Goal: Task Accomplishment & Management: Manage account settings

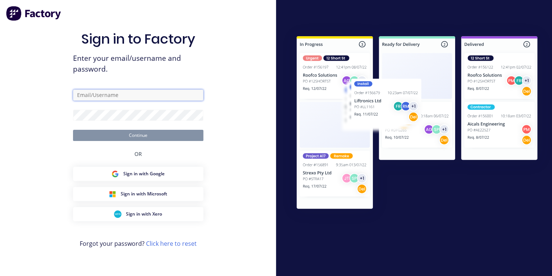
type input "[EMAIL_ADDRESS][DOMAIN_NAME]"
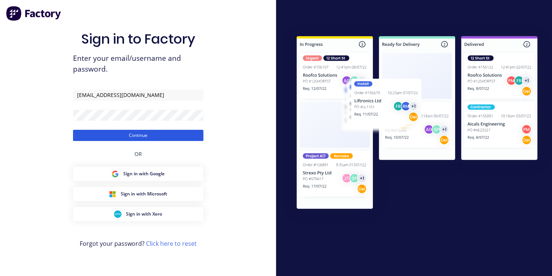
click at [151, 137] on button "Continue" at bounding box center [138, 135] width 130 height 11
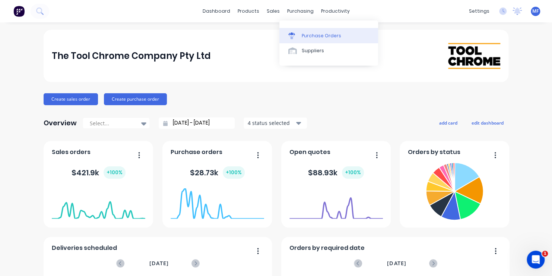
click at [307, 34] on div "Purchase Orders" at bounding box center [321, 35] width 39 height 7
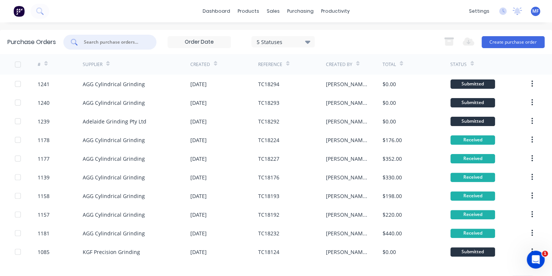
click at [113, 41] on input "text" at bounding box center [114, 41] width 62 height 7
type input "1038"
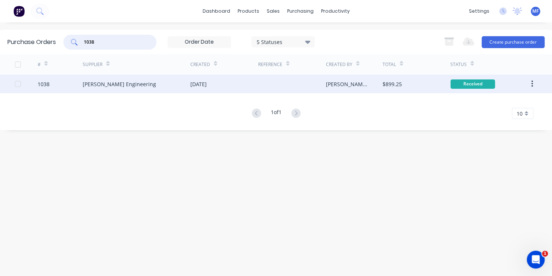
click at [472, 83] on div "Received" at bounding box center [472, 83] width 45 height 9
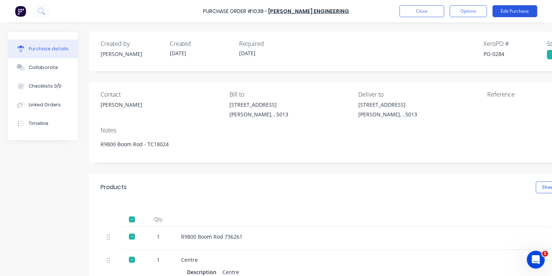
click at [505, 11] on button "Edit Purchase" at bounding box center [515, 11] width 45 height 12
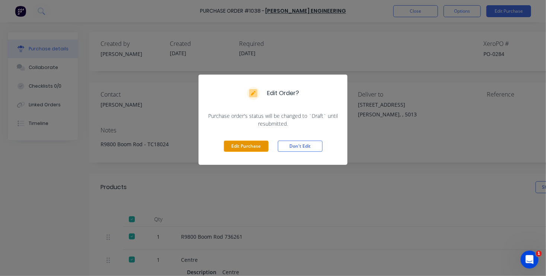
click at [255, 145] on button "Edit Purchase" at bounding box center [246, 145] width 45 height 11
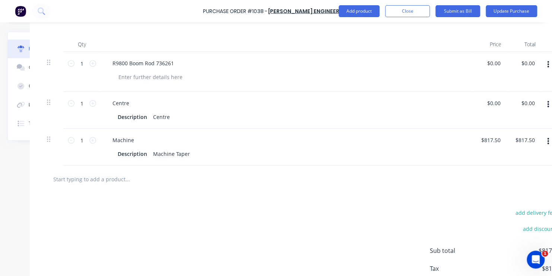
scroll to position [186, 75]
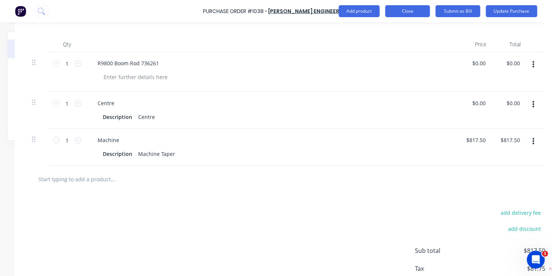
click at [407, 10] on button "Close" at bounding box center [407, 11] width 45 height 12
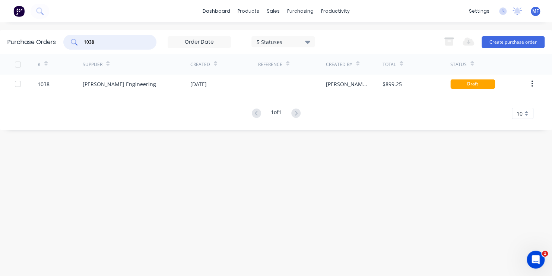
click at [98, 41] on input "1038" at bounding box center [114, 41] width 62 height 7
type input "1039"
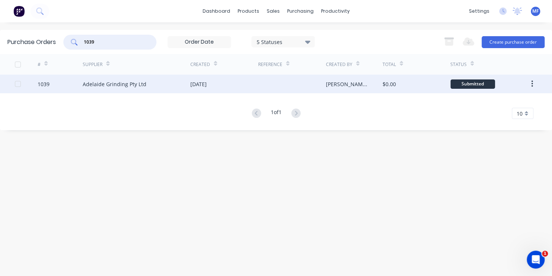
click at [475, 83] on div "Submitted" at bounding box center [472, 83] width 45 height 9
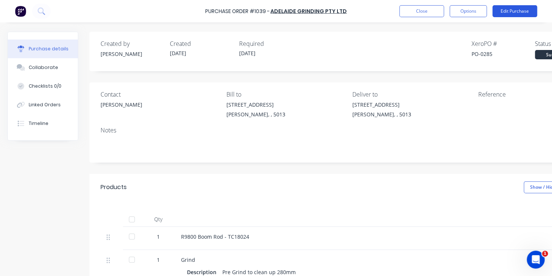
click at [510, 10] on button "Edit Purchase" at bounding box center [515, 11] width 45 height 12
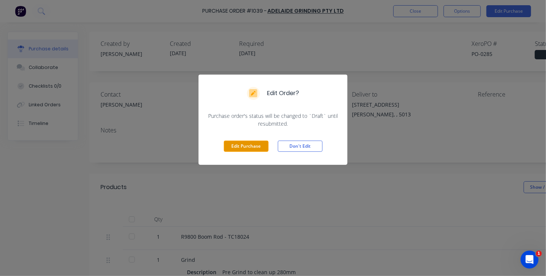
click at [248, 146] on button "Edit Purchase" at bounding box center [246, 145] width 45 height 11
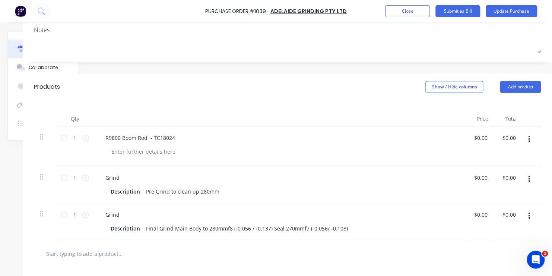
scroll to position [112, 73]
type input "0.00"
click at [503, 176] on input "0.00" at bounding box center [510, 177] width 14 height 11
type input "0.00"
type input "$0.00"
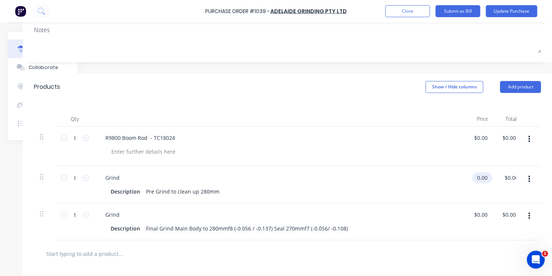
click at [474, 177] on input "0.00" at bounding box center [480, 177] width 17 height 11
click at [475, 177] on input "0.00" at bounding box center [482, 177] width 14 height 11
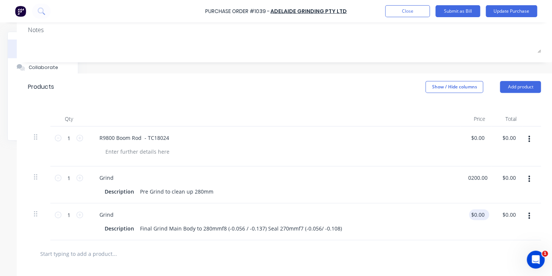
type input "$200.00"
click at [476, 213] on input "0.00" at bounding box center [477, 214] width 17 height 11
click at [480, 213] on input "0.00" at bounding box center [482, 214] width 14 height 11
type input "$3,400.00"
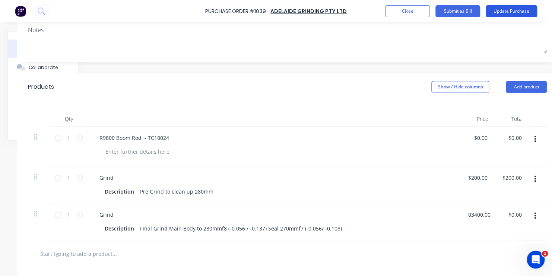
type input "$3,400.00"
click at [515, 9] on button "Update Purchase" at bounding box center [511, 11] width 51 height 12
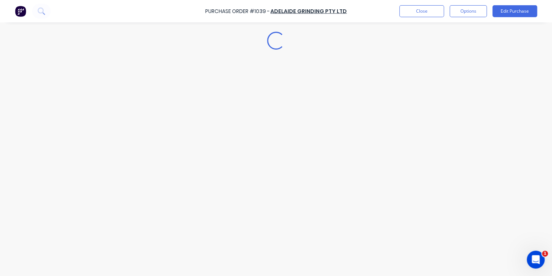
scroll to position [0, 0]
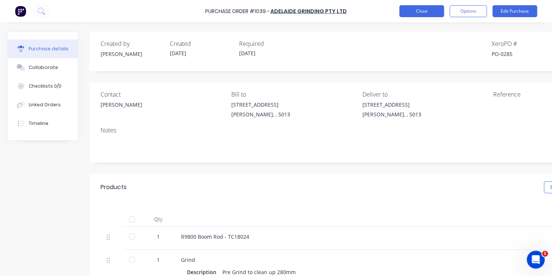
click at [416, 9] on button "Close" at bounding box center [421, 11] width 45 height 12
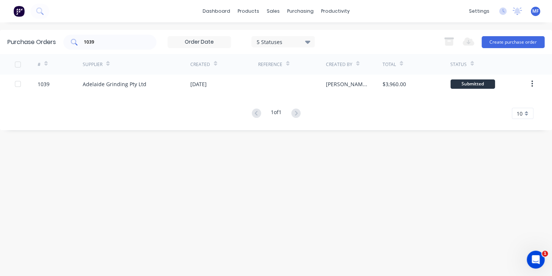
click at [98, 43] on input "1039" at bounding box center [114, 41] width 62 height 7
type input "1208"
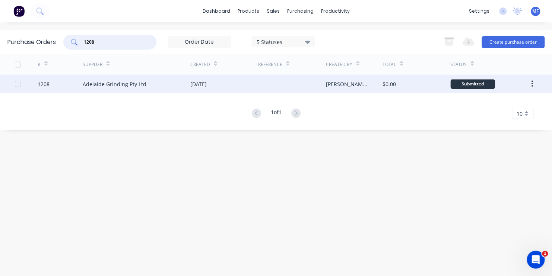
click at [471, 83] on div "Submitted" at bounding box center [472, 83] width 45 height 9
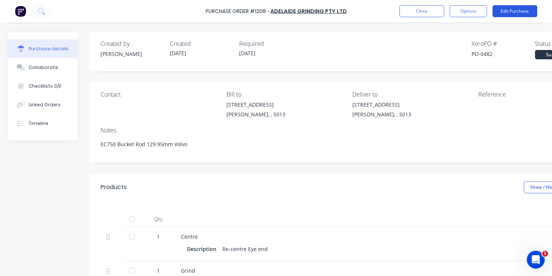
click at [513, 12] on button "Edit Purchase" at bounding box center [515, 11] width 45 height 12
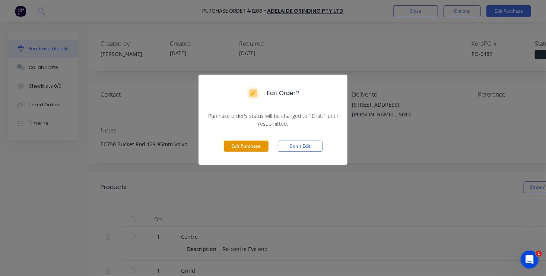
click at [257, 147] on button "Edit Purchase" at bounding box center [246, 145] width 45 height 11
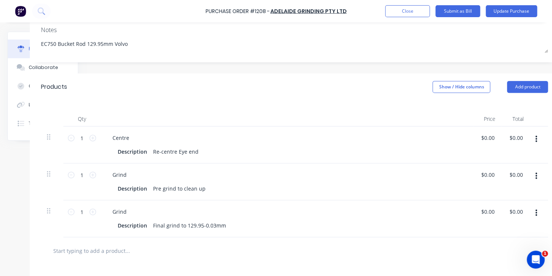
scroll to position [112, 73]
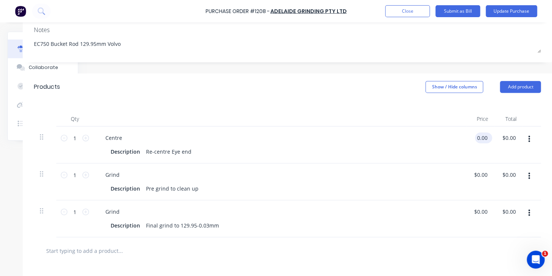
click at [475, 137] on input "0.00" at bounding box center [482, 137] width 14 height 11
type input "$105.00"
click at [476, 211] on input "0.00" at bounding box center [477, 211] width 17 height 11
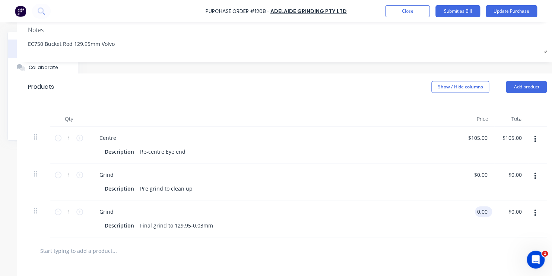
click at [478, 211] on input "0.00" at bounding box center [482, 211] width 14 height 11
click at [480, 211] on input "0.00" at bounding box center [482, 211] width 14 height 11
type input "$816.00"
click at [498, 9] on button "Update Purchase" at bounding box center [511, 11] width 51 height 12
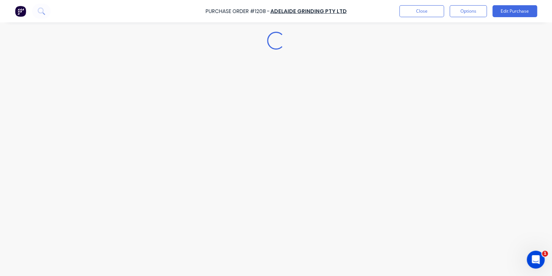
scroll to position [0, 0]
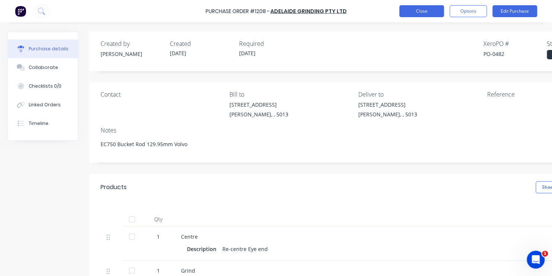
click at [415, 10] on button "Close" at bounding box center [421, 11] width 45 height 12
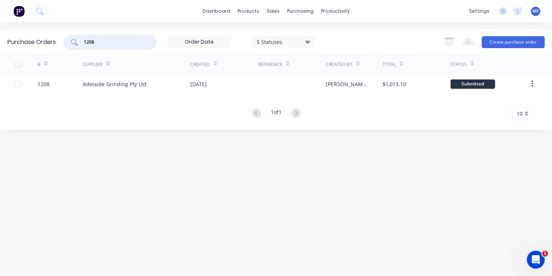
click at [98, 41] on input "1208" at bounding box center [114, 41] width 62 height 7
type input "1192"
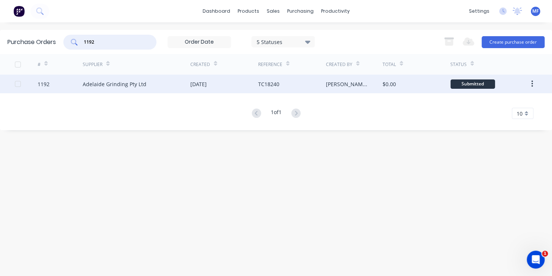
click at [477, 83] on div "Submitted" at bounding box center [472, 83] width 45 height 9
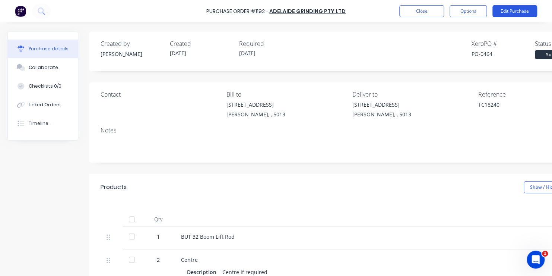
click at [512, 10] on button "Edit Purchase" at bounding box center [515, 11] width 45 height 12
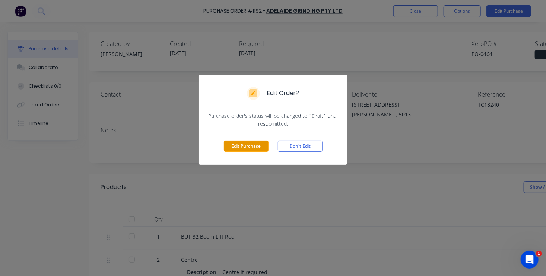
click at [253, 143] on button "Edit Purchase" at bounding box center [246, 145] width 45 height 11
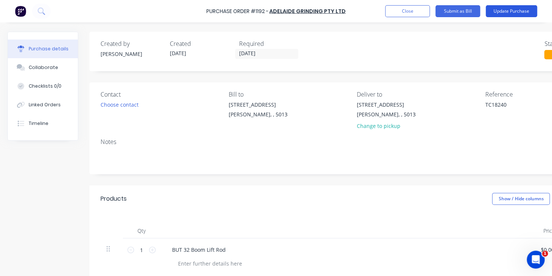
click at [508, 9] on button "Update Purchase" at bounding box center [511, 11] width 51 height 12
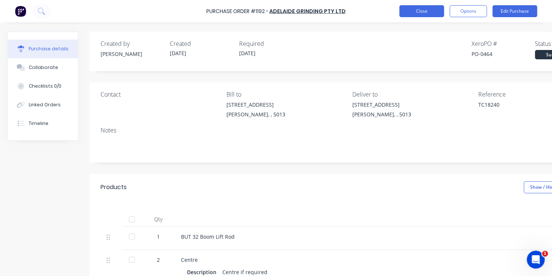
click at [417, 11] on button "Close" at bounding box center [421, 11] width 45 height 12
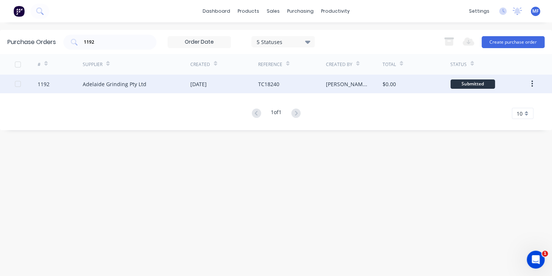
click at [472, 82] on div "Submitted" at bounding box center [472, 83] width 45 height 9
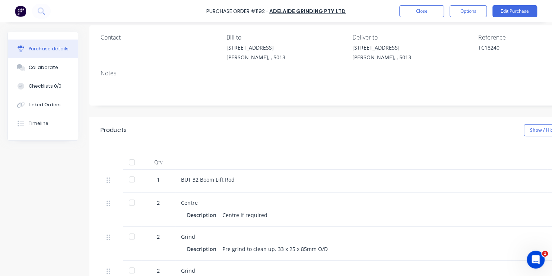
scroll to position [75, 0]
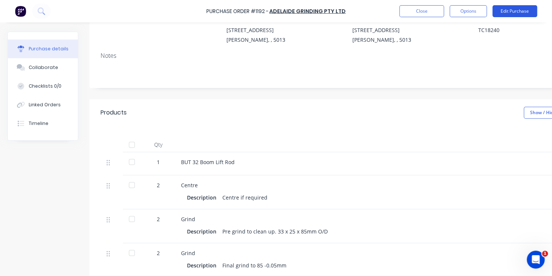
click at [509, 10] on button "Edit Purchase" at bounding box center [515, 11] width 45 height 12
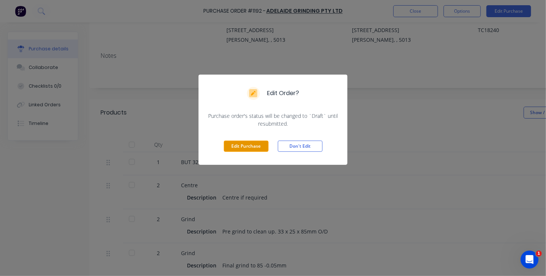
click at [248, 143] on button "Edit Purchase" at bounding box center [246, 145] width 45 height 11
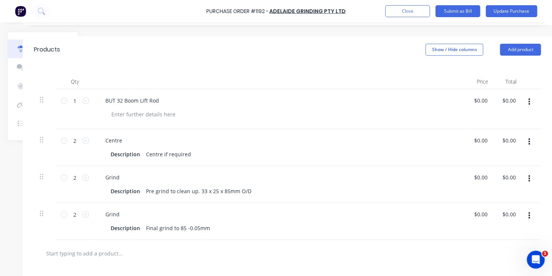
scroll to position [149, 73]
click at [474, 141] on input "0.00" at bounding box center [480, 140] width 17 height 11
click at [475, 140] on input "0.00" at bounding box center [482, 140] width 14 height 11
type input "$70.00"
type input "$140.00"
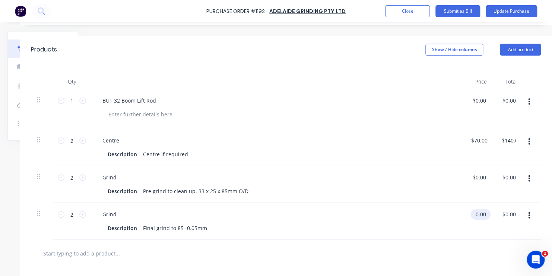
click at [475, 214] on input "0.00" at bounding box center [479, 214] width 17 height 11
click at [478, 213] on input "0.00" at bounding box center [481, 214] width 14 height 11
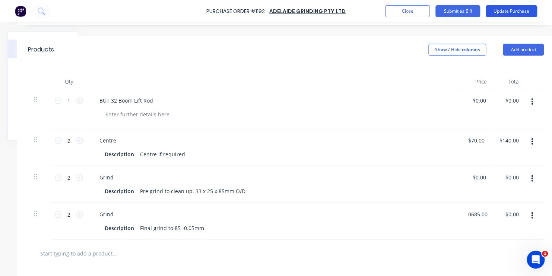
type input "$685.00"
type input "$1,370.00"
click at [514, 10] on button "Update Purchase" at bounding box center [511, 11] width 51 height 12
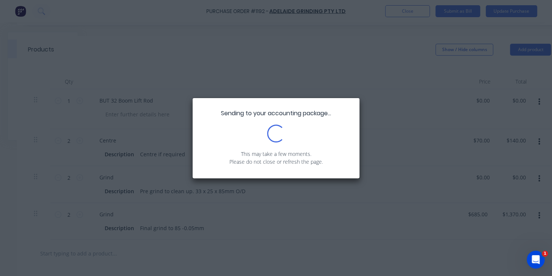
scroll to position [0, 0]
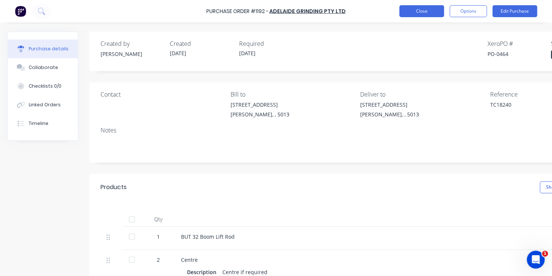
click at [425, 9] on button "Close" at bounding box center [421, 11] width 45 height 12
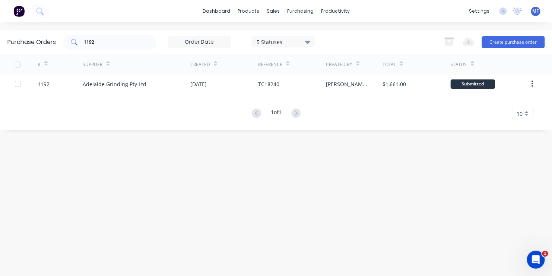
click at [96, 40] on input "1192" at bounding box center [114, 41] width 62 height 7
type input "1211"
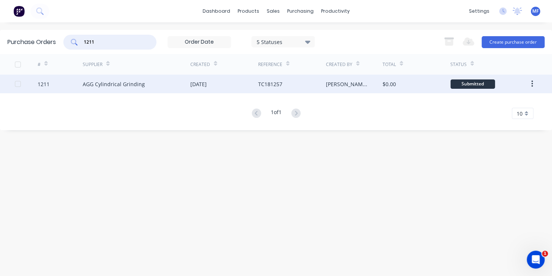
click at [480, 83] on div "Submitted" at bounding box center [472, 83] width 45 height 9
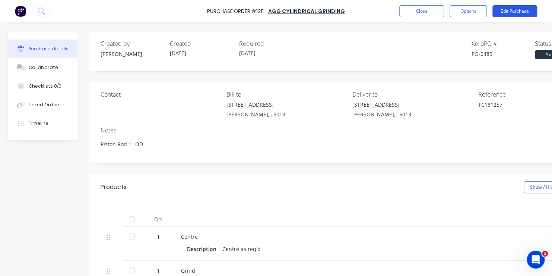
click at [512, 7] on button "Edit Purchase" at bounding box center [515, 11] width 45 height 12
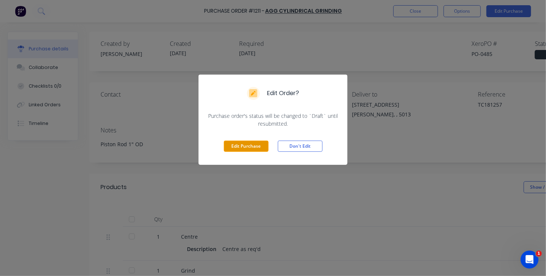
click at [241, 144] on button "Edit Purchase" at bounding box center [246, 145] width 45 height 11
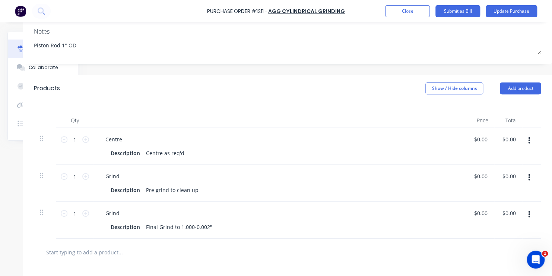
scroll to position [112, 73]
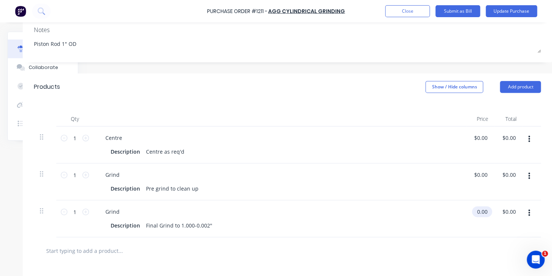
click at [474, 210] on input "0.00" at bounding box center [480, 211] width 17 height 11
click at [475, 211] on input "0.00" at bounding box center [482, 211] width 14 height 11
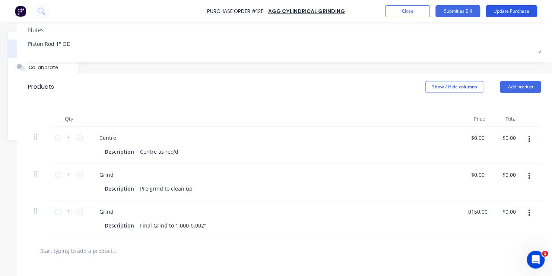
type input "$150.00"
click at [513, 9] on button "Update Purchase" at bounding box center [511, 11] width 51 height 12
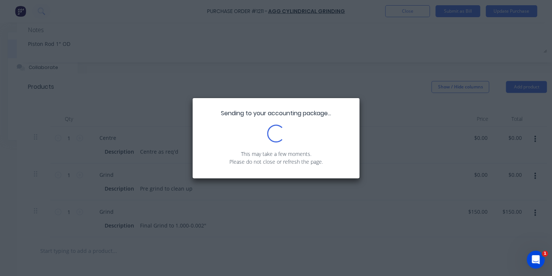
scroll to position [0, 0]
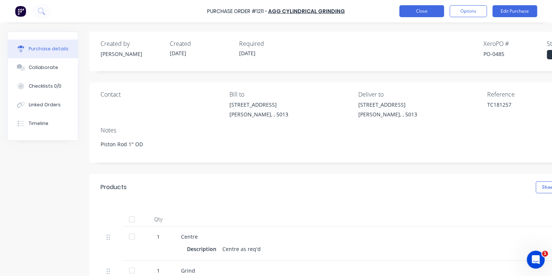
click at [419, 9] on button "Close" at bounding box center [421, 11] width 45 height 12
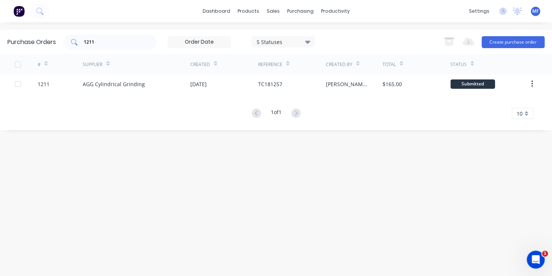
click at [96, 40] on input "1211" at bounding box center [114, 41] width 62 height 7
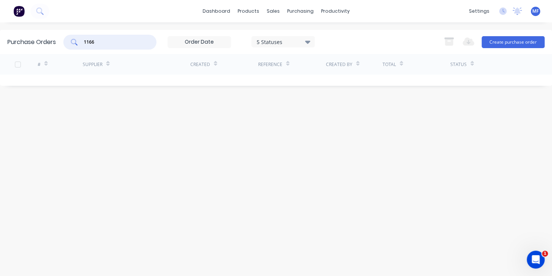
type input "1166"
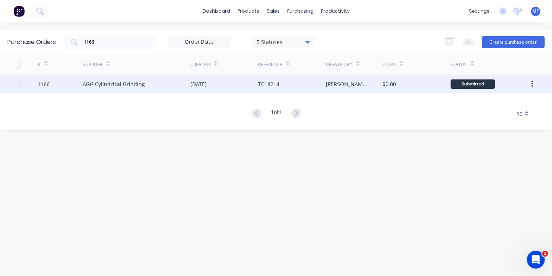
click at [472, 83] on div "Submitted" at bounding box center [472, 83] width 45 height 9
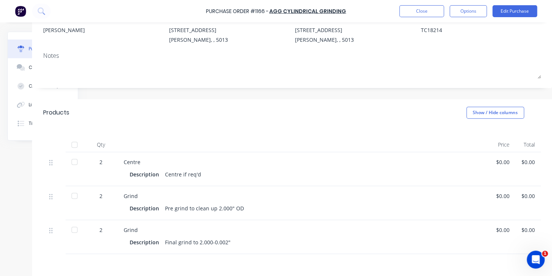
scroll to position [75, 63]
click at [496, 230] on div "$0.00" at bounding box center [502, 230] width 13 height 8
click at [516, 10] on button "Edit Purchase" at bounding box center [515, 11] width 45 height 12
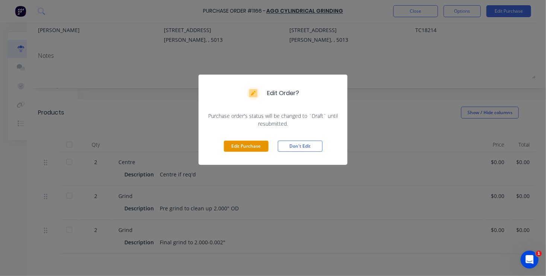
click at [257, 146] on button "Edit Purchase" at bounding box center [246, 145] width 45 height 11
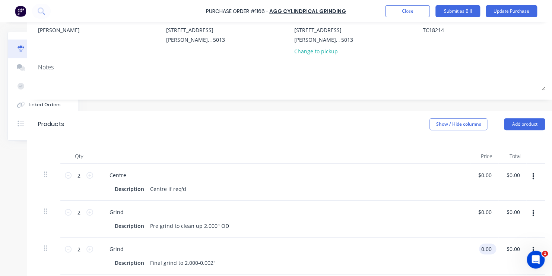
click at [483, 249] on input "0.00" at bounding box center [486, 248] width 14 height 11
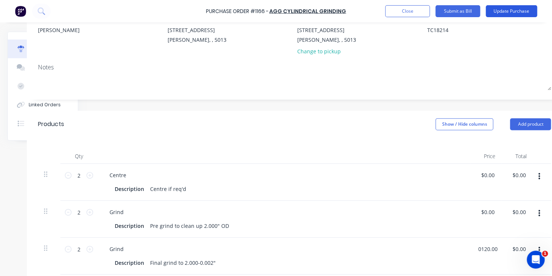
type input "$120.00"
type input "$240.00"
click at [510, 12] on button "Update Purchase" at bounding box center [511, 11] width 51 height 12
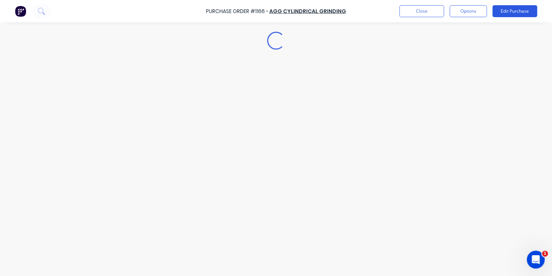
scroll to position [0, 0]
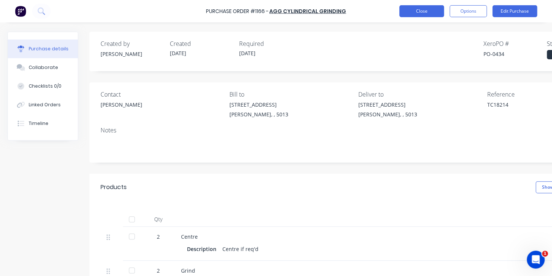
click at [427, 10] on button "Close" at bounding box center [421, 11] width 45 height 12
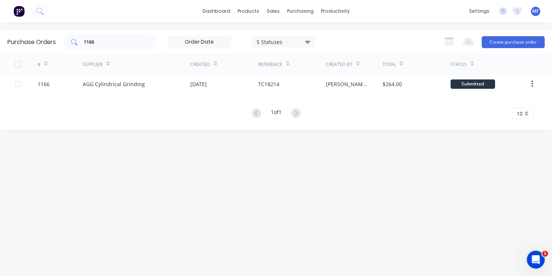
click at [95, 41] on input "1166" at bounding box center [114, 41] width 62 height 7
type input "1178"
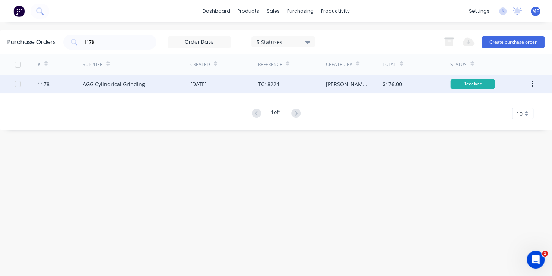
click at [472, 83] on div "Received" at bounding box center [472, 83] width 45 height 9
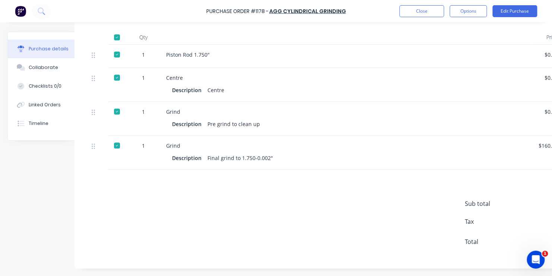
scroll to position [187, 30]
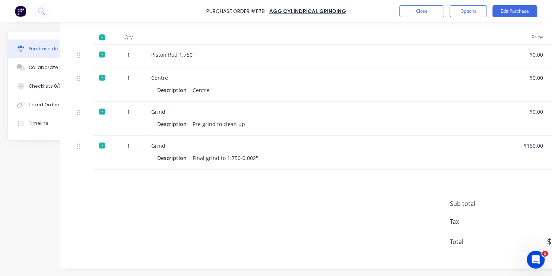
click at [539, 269] on div "Purchase Order #1178 - AGG Cylindrical Grinding Close Options Edit Purchase Pur…" at bounding box center [276, 138] width 552 height 276
click at [538, 268] on div "Purchase Order #1178 - AGG Cylindrical Grinding Close Options Edit Purchase Pur…" at bounding box center [276, 138] width 552 height 276
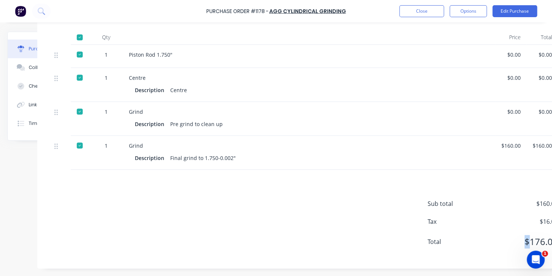
scroll to position [187, 60]
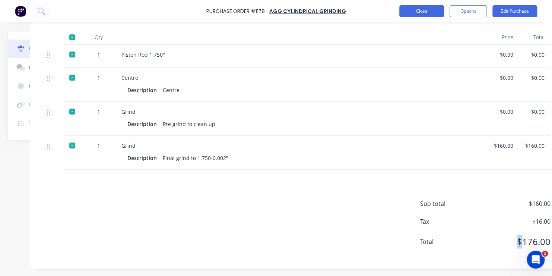
click at [424, 9] on button "Close" at bounding box center [421, 11] width 45 height 12
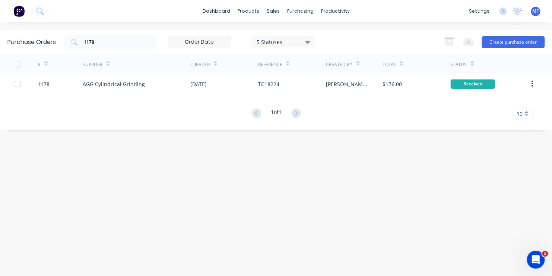
click at [535, 9] on span "MF" at bounding box center [535, 11] width 6 height 7
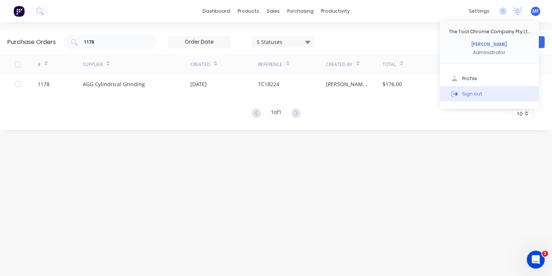
click at [475, 92] on div "Sign out" at bounding box center [472, 93] width 20 height 7
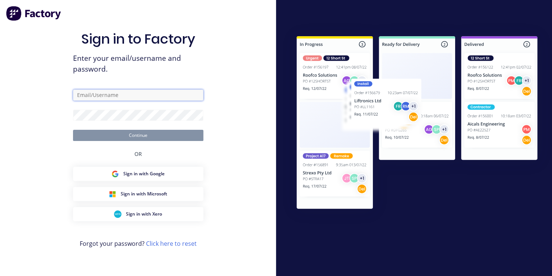
type input "[EMAIL_ADDRESS][DOMAIN_NAME]"
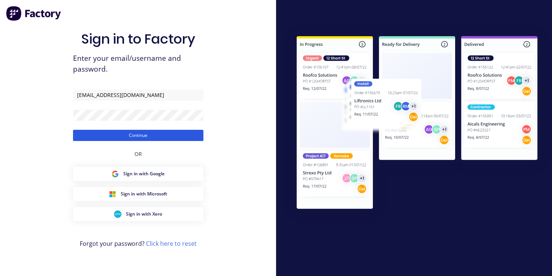
click at [151, 136] on button "Continue" at bounding box center [138, 135] width 130 height 11
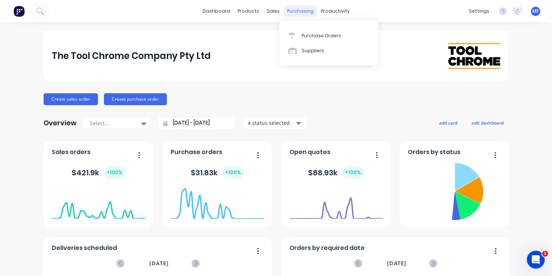
click at [298, 9] on div "purchasing" at bounding box center [301, 11] width 34 height 11
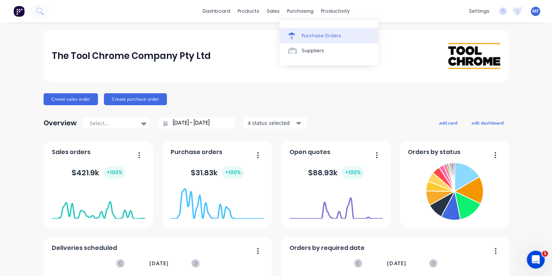
click at [304, 34] on div "Purchase Orders" at bounding box center [321, 35] width 39 height 7
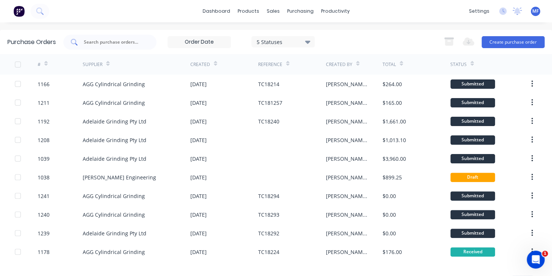
click at [106, 42] on input "text" at bounding box center [114, 41] width 62 height 7
type input "1157"
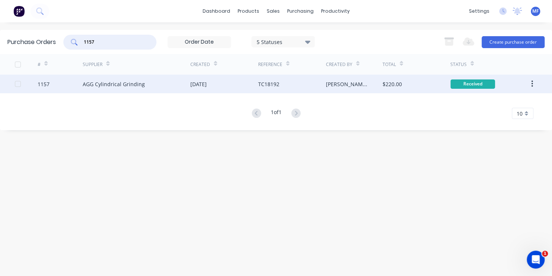
click at [480, 81] on div "Received" at bounding box center [472, 83] width 45 height 9
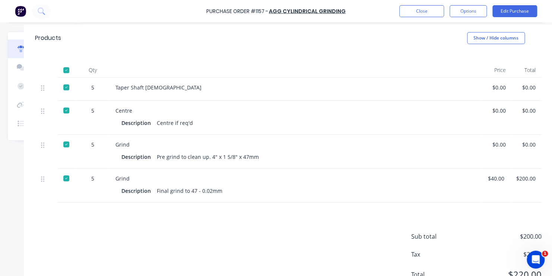
scroll to position [149, 72]
click at [422, 9] on button "Close" at bounding box center [421, 11] width 45 height 12
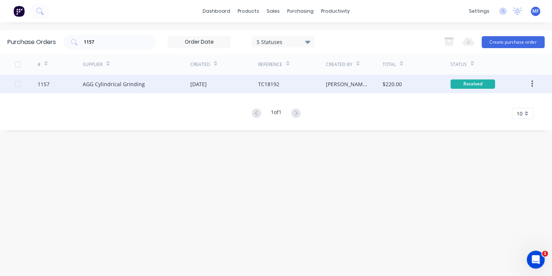
click at [467, 83] on div "Received" at bounding box center [472, 83] width 45 height 9
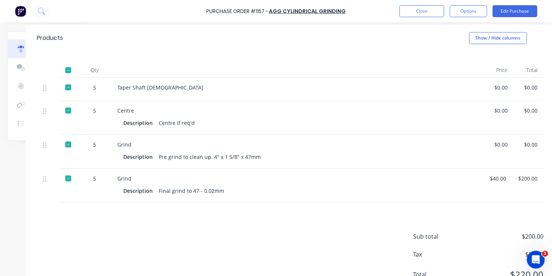
scroll to position [149, 72]
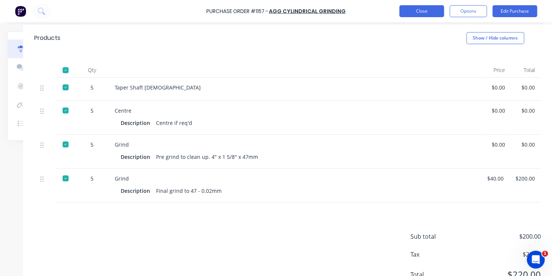
click at [425, 11] on button "Close" at bounding box center [421, 11] width 45 height 12
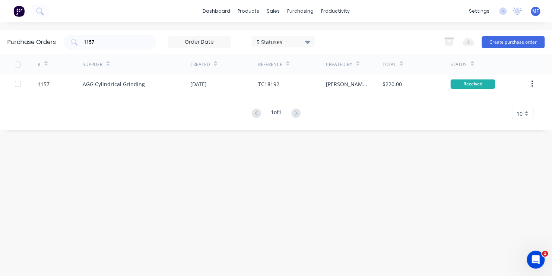
click at [537, 10] on span "MF" at bounding box center [535, 11] width 6 height 7
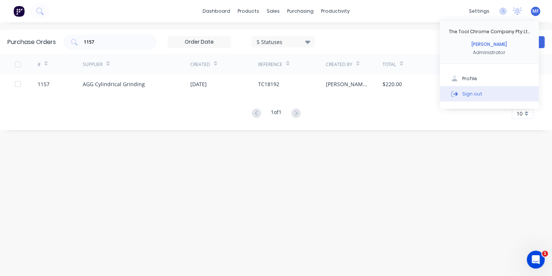
click at [474, 95] on div "Sign out" at bounding box center [472, 93] width 20 height 7
